Goal: Find contact information: Find contact information

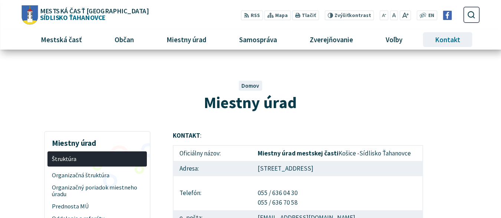
click at [450, 43] on span "Kontakt" at bounding box center [447, 40] width 31 height 20
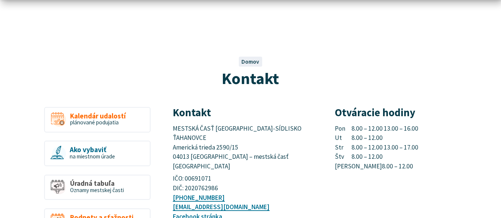
scroll to position [37, 0]
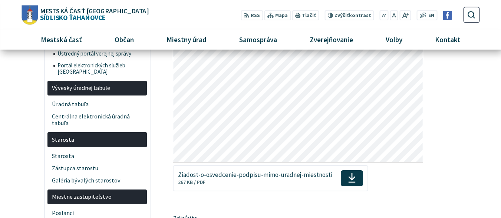
scroll to position [556, 0]
